Goal: Task Accomplishment & Management: Manage account settings

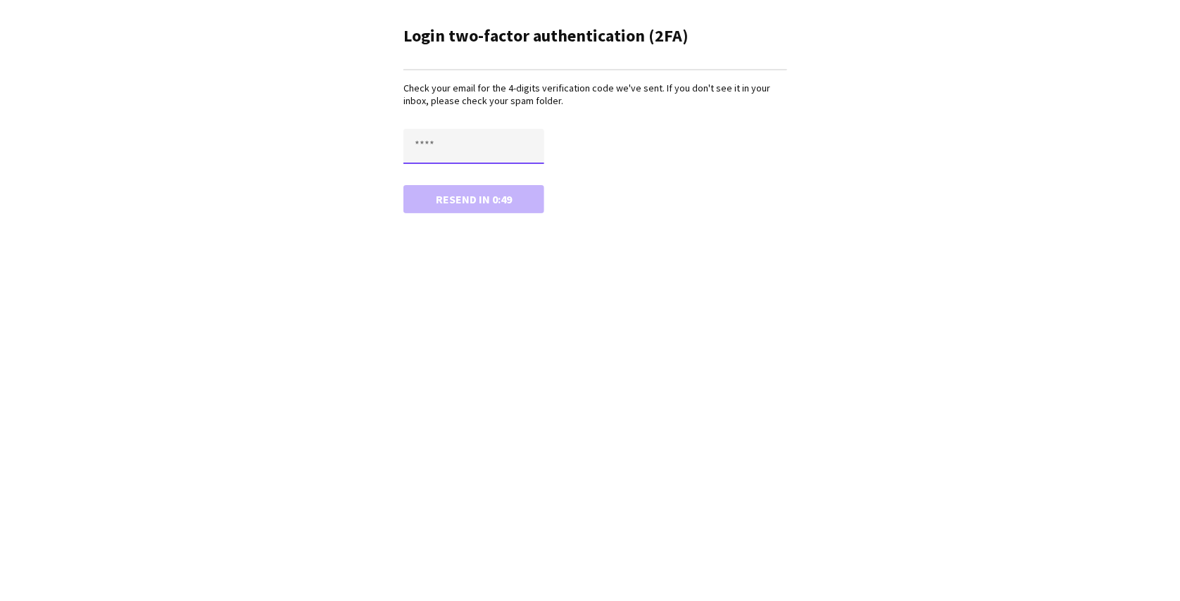
click at [441, 140] on input "text" at bounding box center [474, 146] width 141 height 35
type input "****"
click at [404, 185] on button "Confirm" at bounding box center [474, 199] width 141 height 28
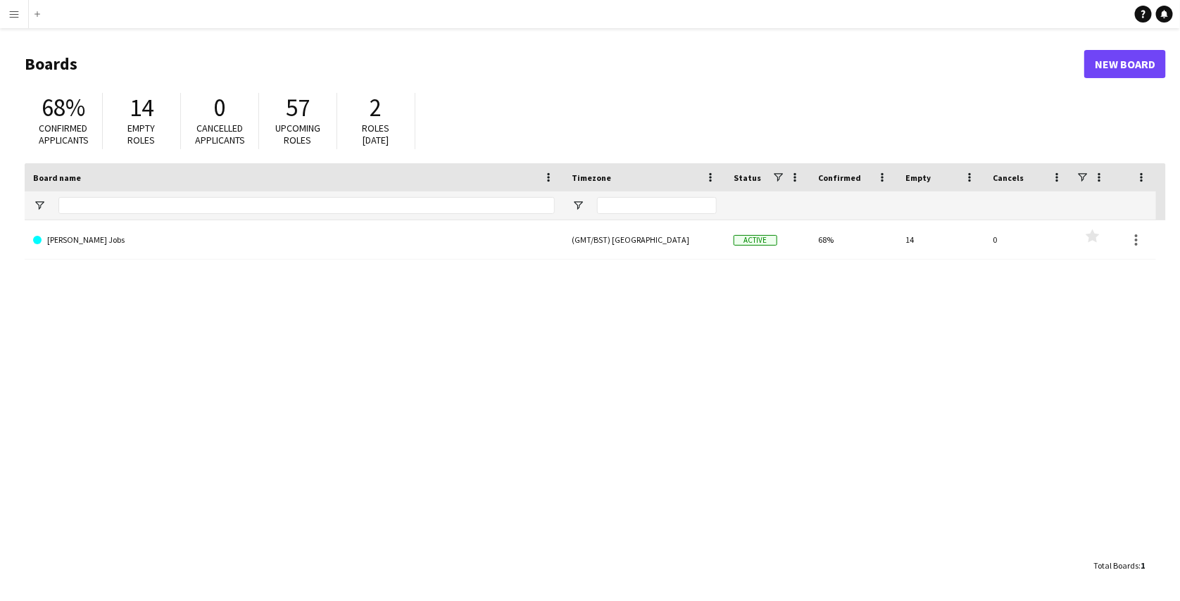
click at [14, 13] on app-icon "Menu" at bounding box center [13, 13] width 11 height 11
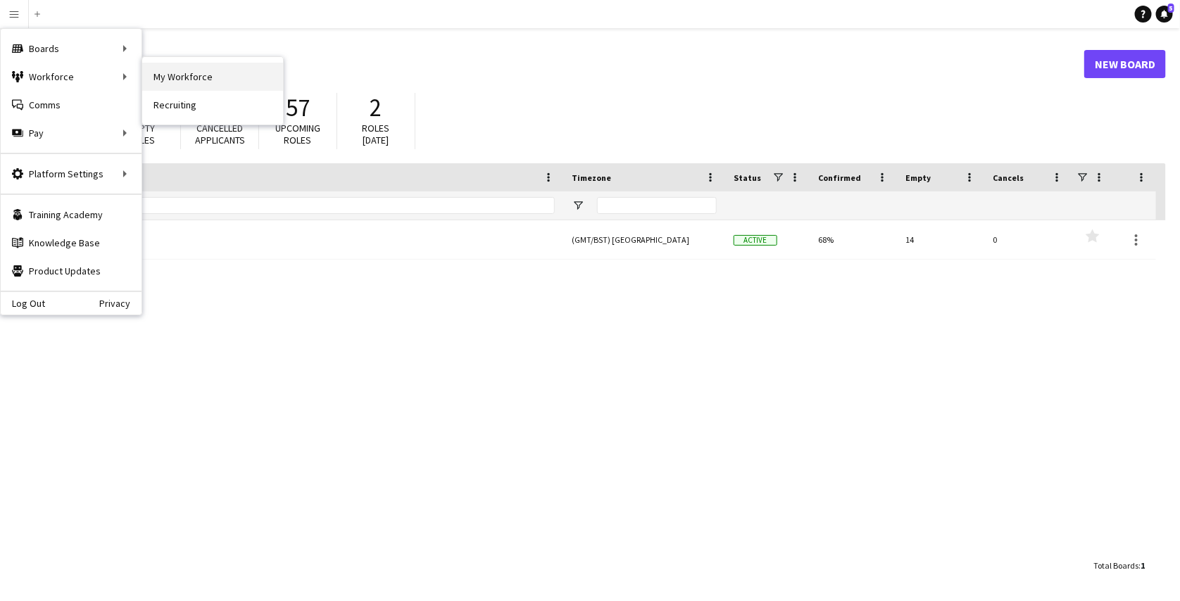
click at [164, 76] on link "My Workforce" at bounding box center [212, 77] width 141 height 28
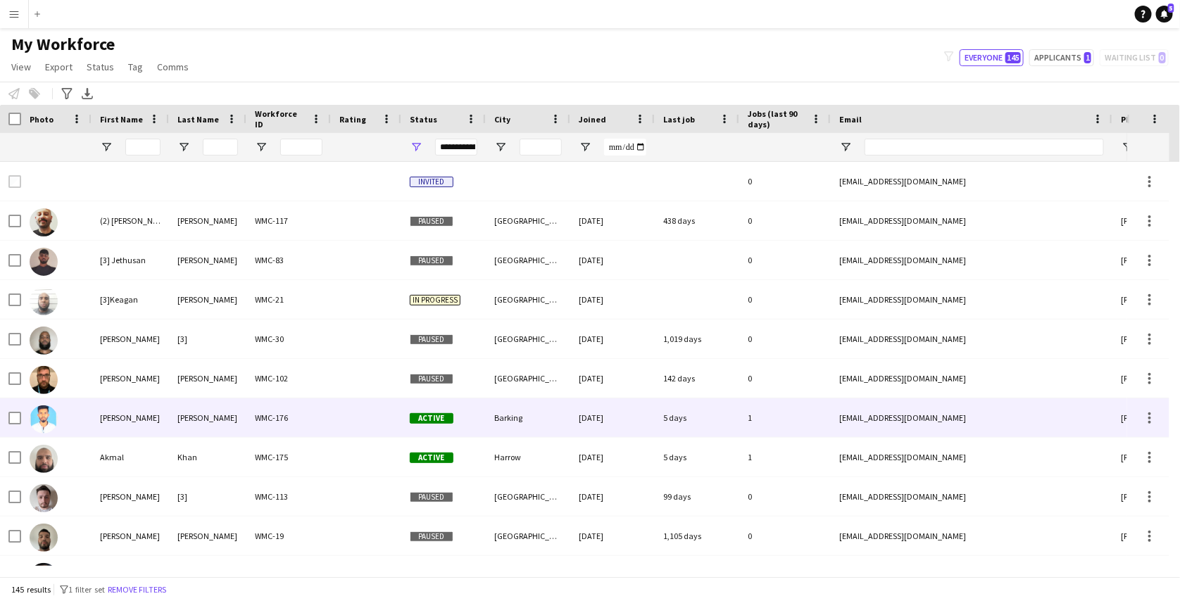
click at [546, 407] on div "Barking" at bounding box center [528, 418] width 85 height 39
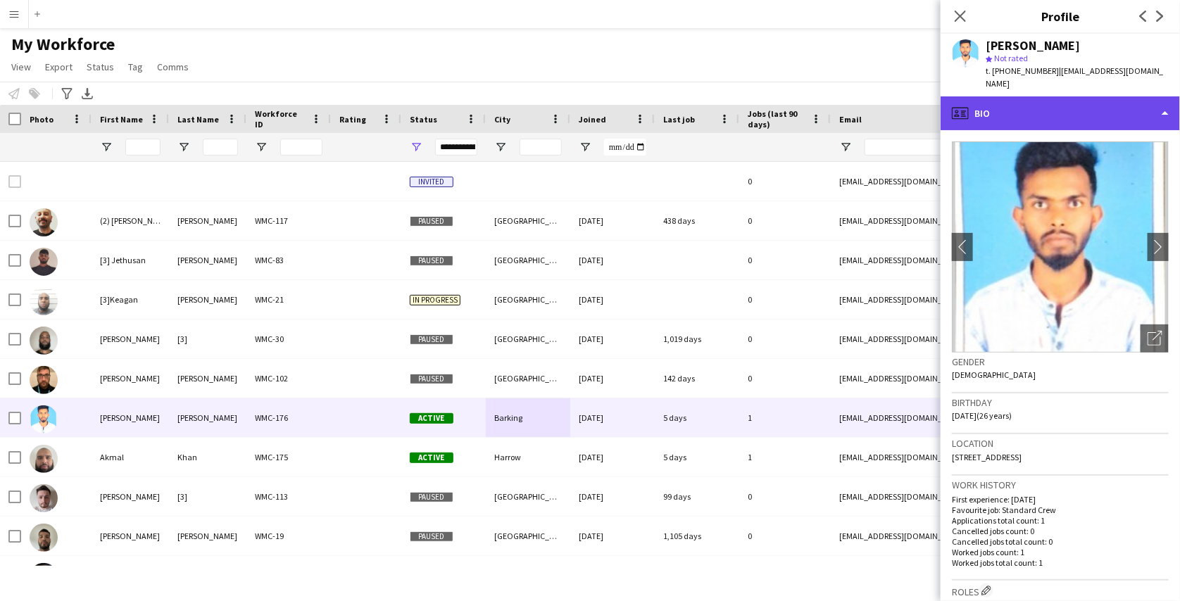
click at [1116, 104] on div "profile Bio" at bounding box center [1060, 113] width 239 height 34
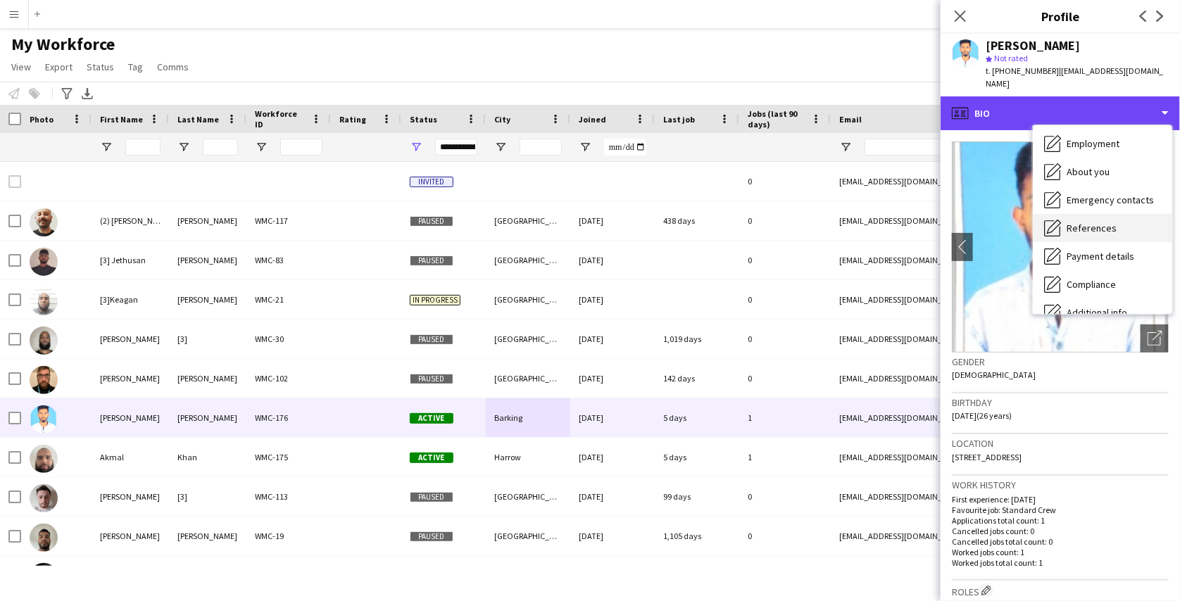
scroll to position [58, 0]
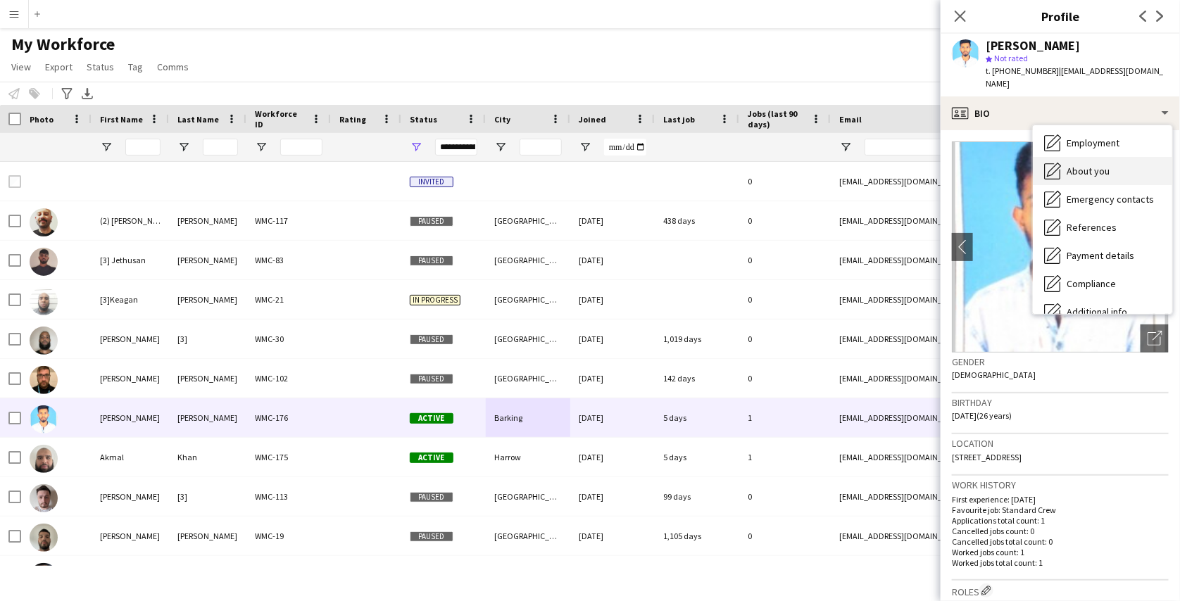
click at [1110, 157] on div "About you About you" at bounding box center [1102, 171] width 139 height 28
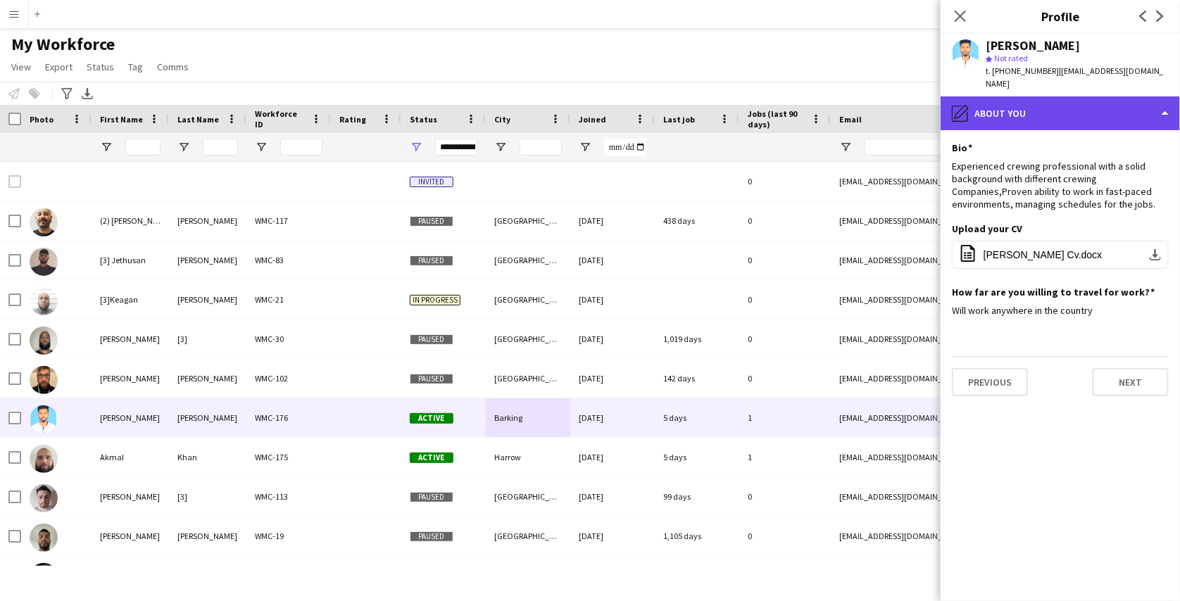
click at [1075, 98] on div "pencil4 About you" at bounding box center [1060, 113] width 239 height 34
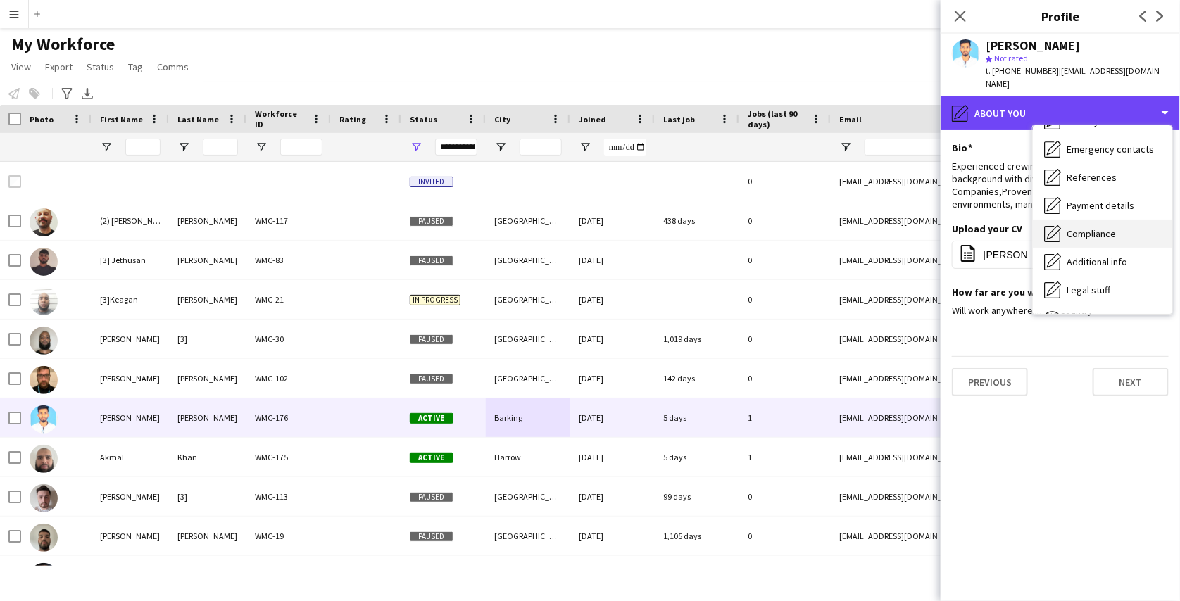
scroll to position [108, 0]
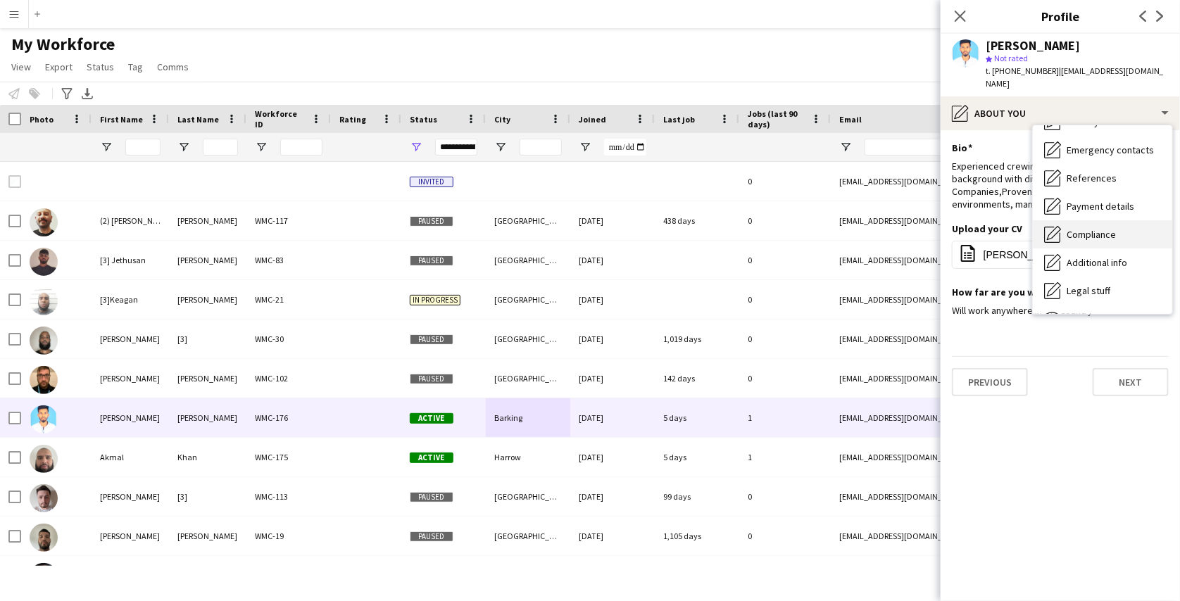
click at [1103, 220] on div "Compliance Compliance" at bounding box center [1102, 234] width 139 height 28
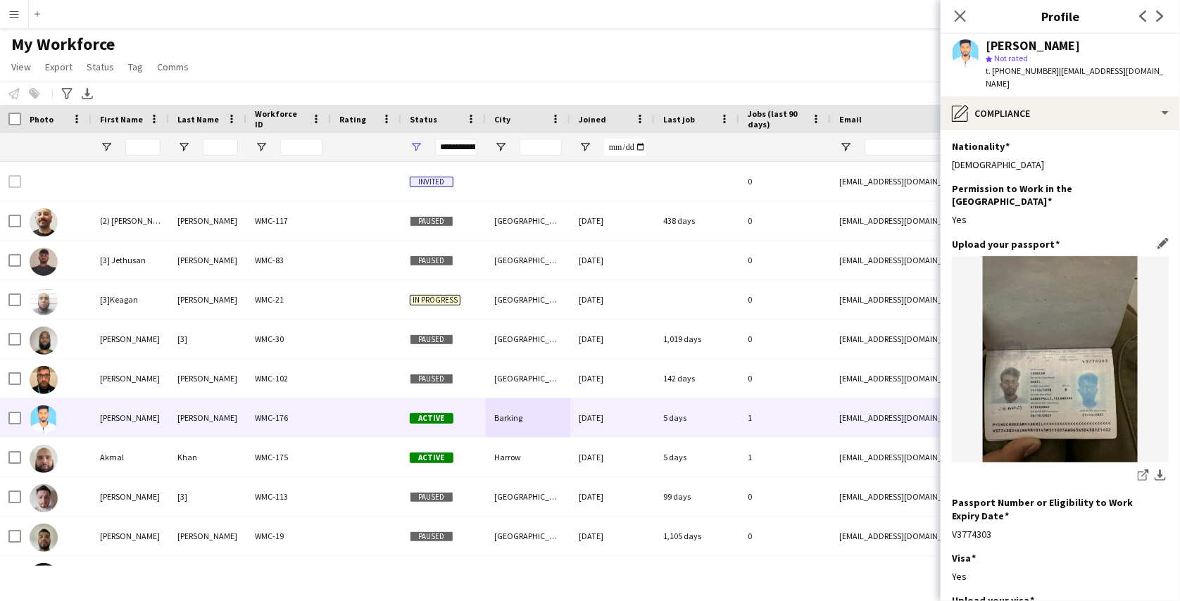
scroll to position [0, 0]
click at [1086, 296] on img at bounding box center [1060, 361] width 217 height 206
click at [1138, 473] on icon at bounding box center [1142, 477] width 9 height 9
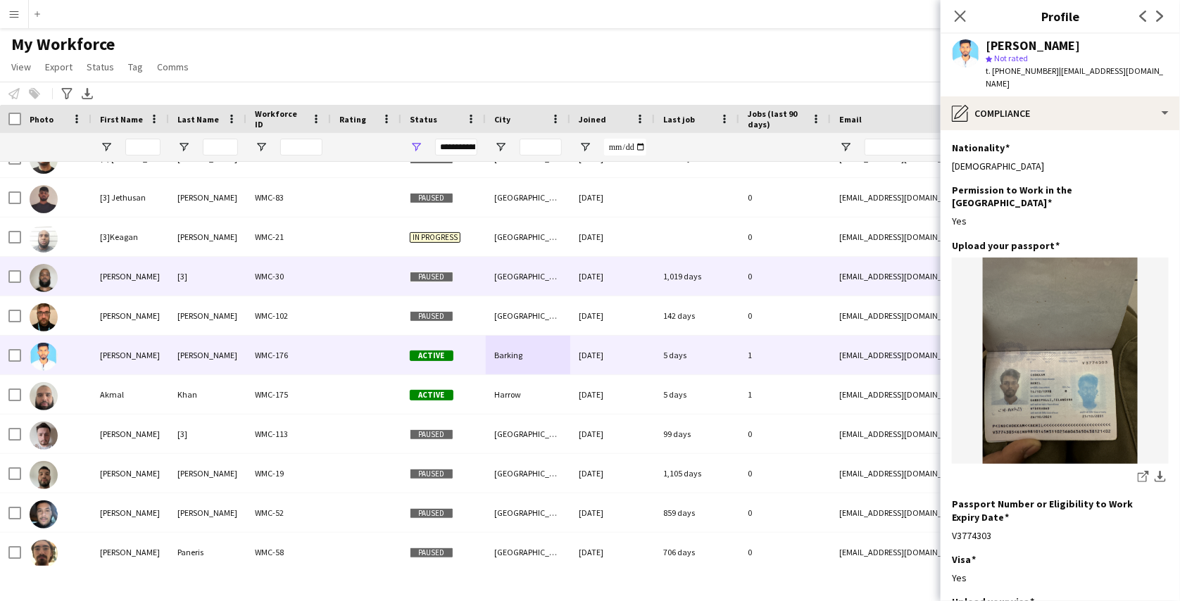
scroll to position [65, 0]
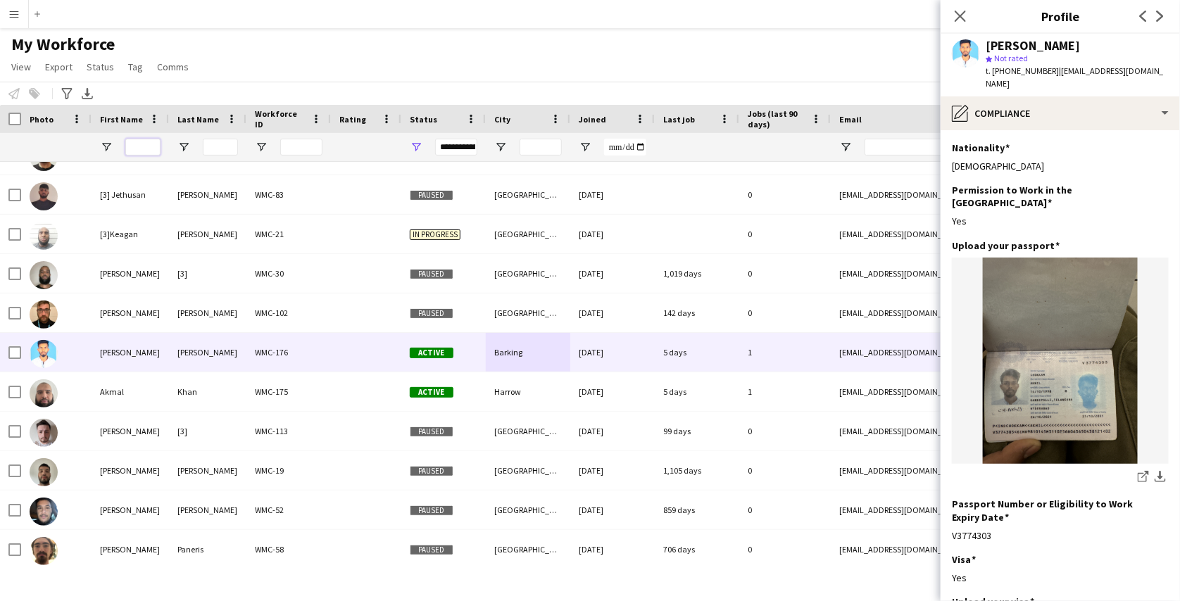
click at [152, 155] on input "First Name Filter Input" at bounding box center [142, 147] width 35 height 17
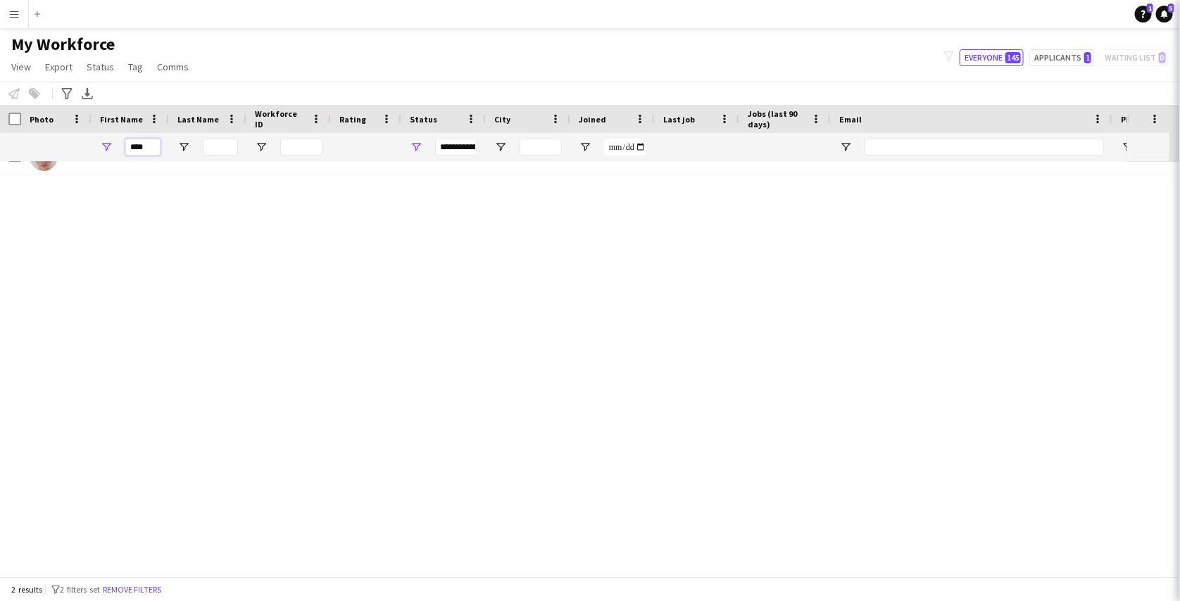
scroll to position [0, 0]
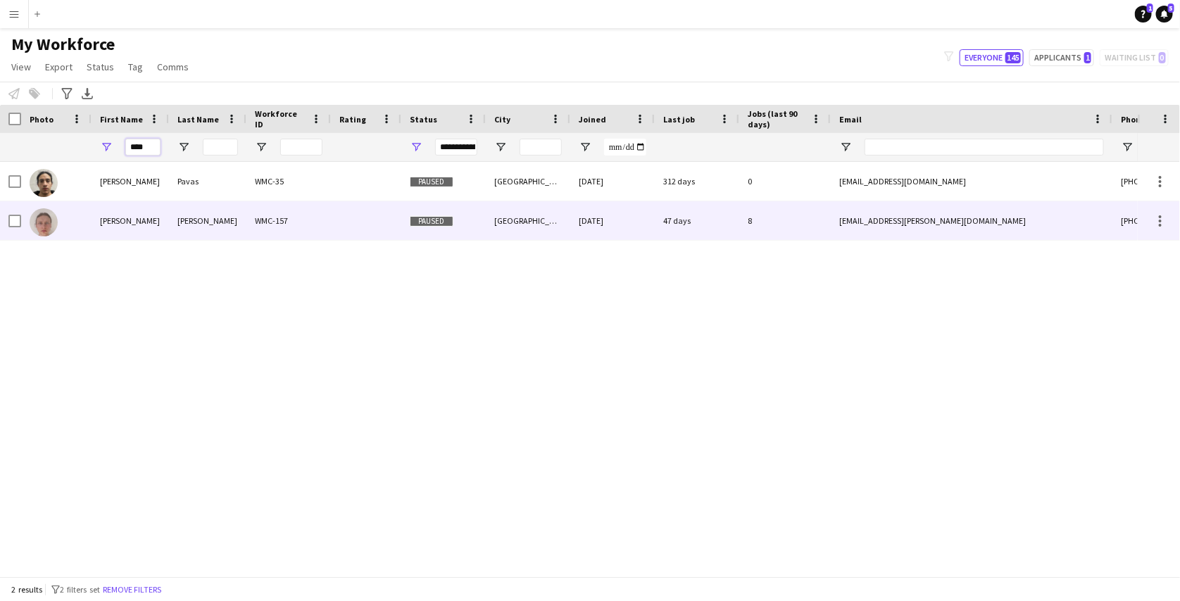
type input "****"
click at [252, 215] on div "WMC-157" at bounding box center [288, 220] width 85 height 39
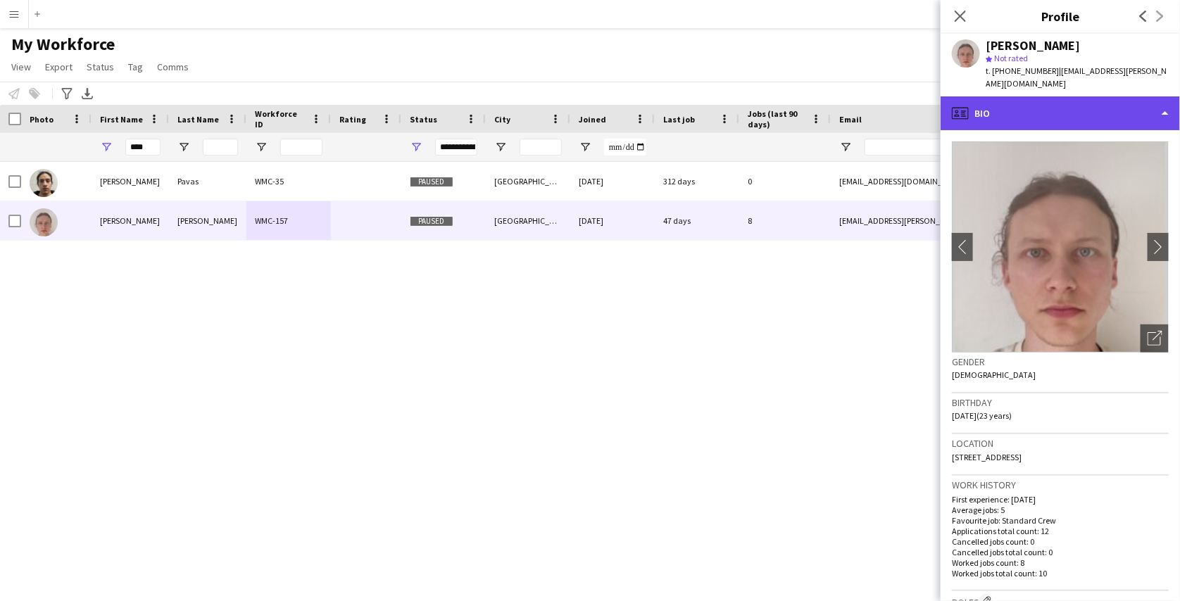
click at [982, 110] on div "profile Bio" at bounding box center [1060, 113] width 239 height 34
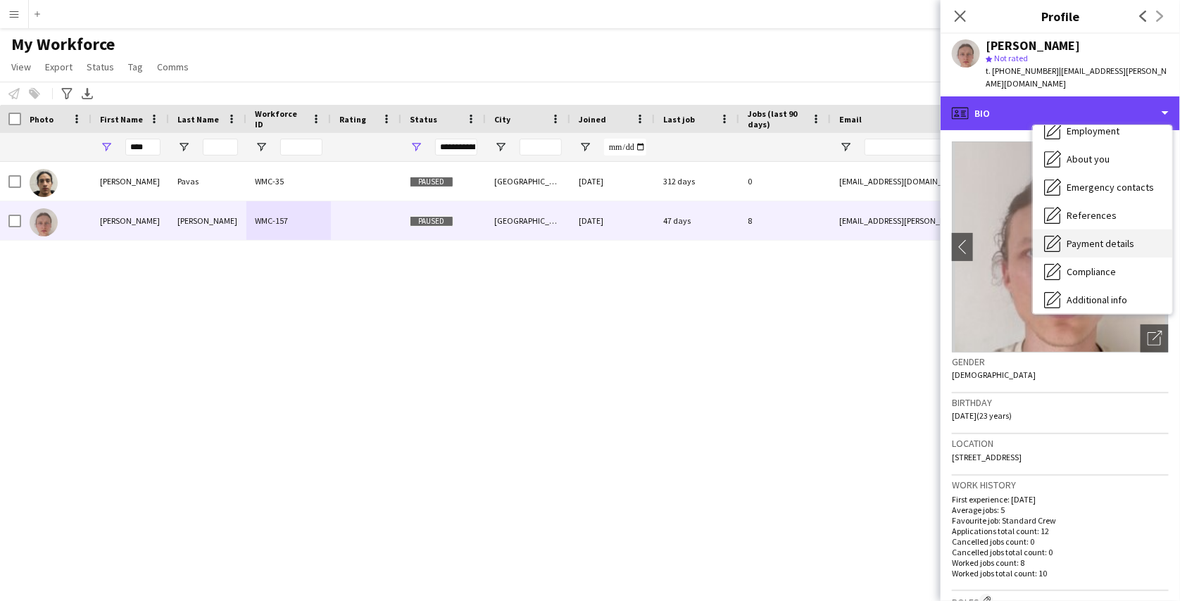
scroll to position [77, 0]
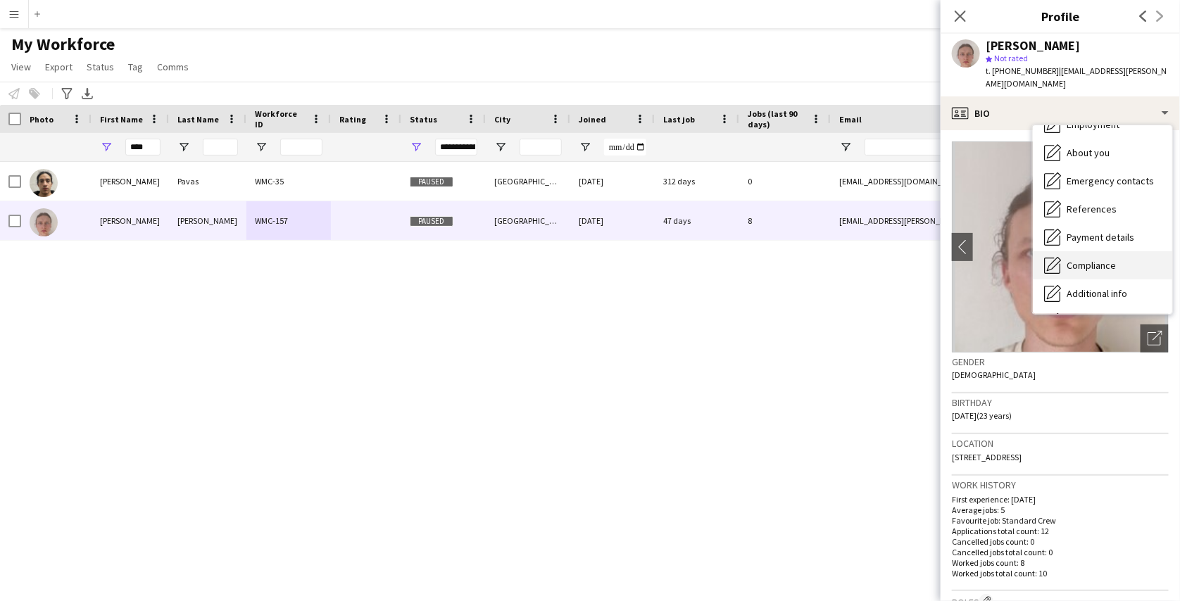
click at [1083, 259] on span "Compliance" at bounding box center [1091, 265] width 49 height 13
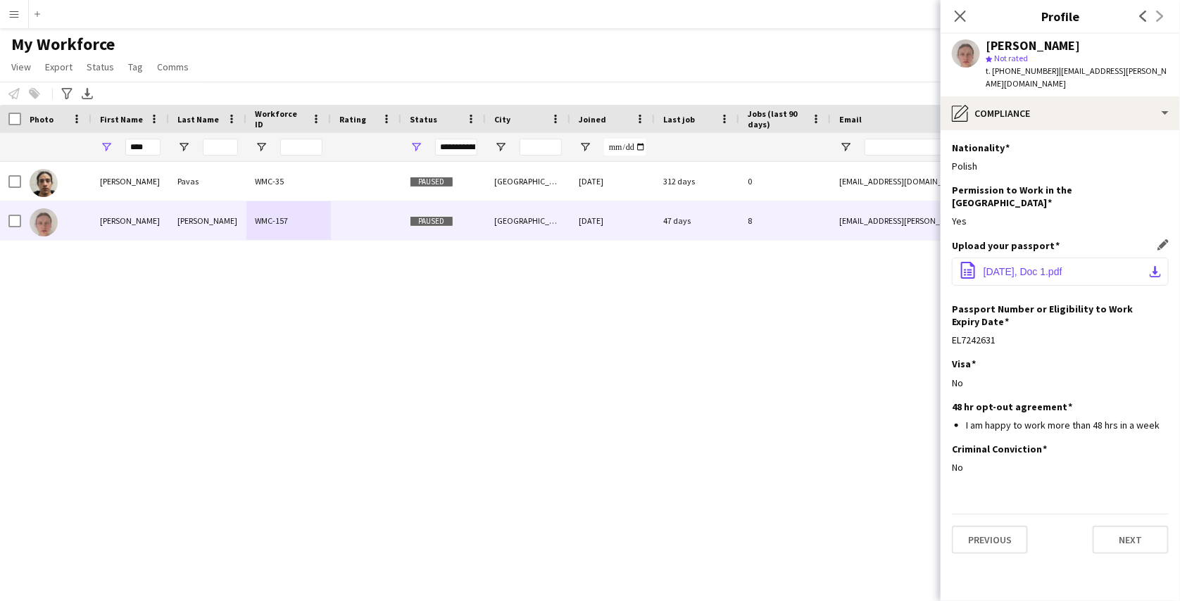
click at [1156, 266] on app-icon "download-bottom" at bounding box center [1155, 271] width 11 height 11
